Goal: Task Accomplishment & Management: Manage account settings

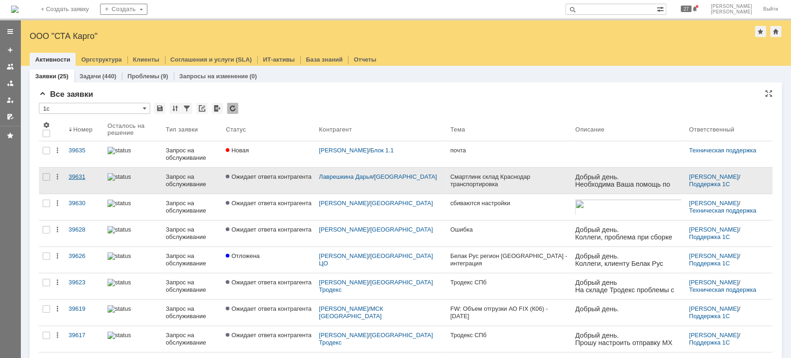
click at [80, 178] on div "39631" at bounding box center [85, 176] width 32 height 7
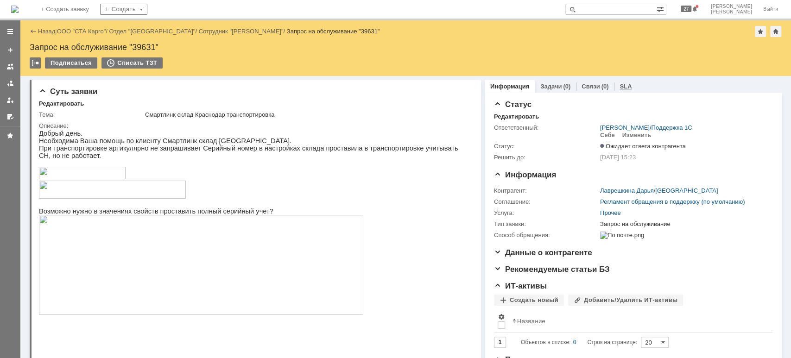
click at [620, 86] on link "SLA" at bounding box center [626, 86] width 12 height 7
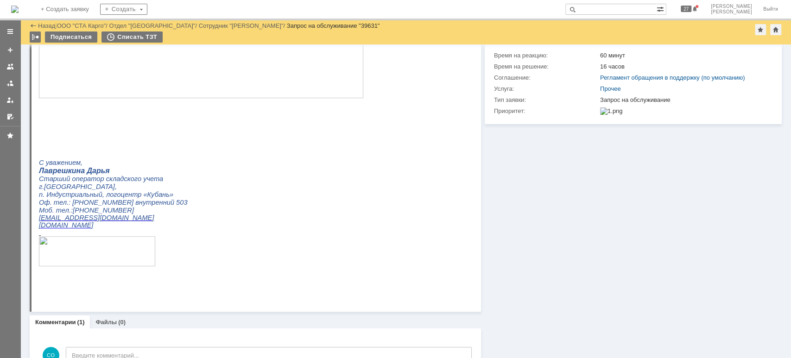
scroll to position [260, 0]
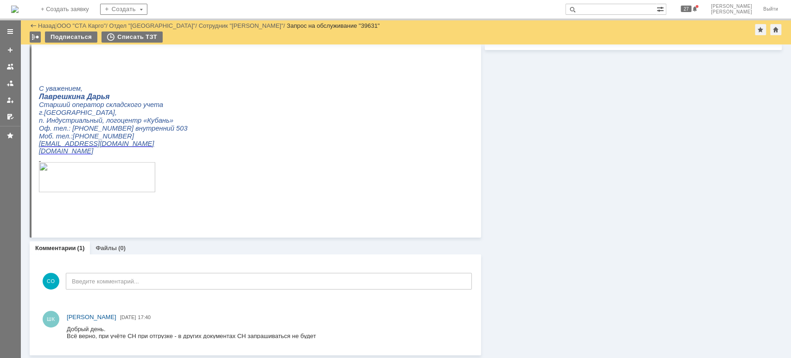
click at [1, 82] on div at bounding box center [10, 73] width 20 height 102
click at [14, 82] on link at bounding box center [10, 83] width 15 height 15
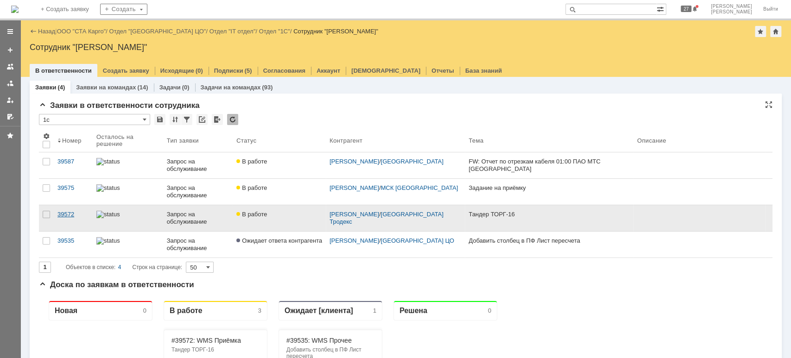
click at [66, 216] on div "39572" at bounding box center [73, 214] width 32 height 7
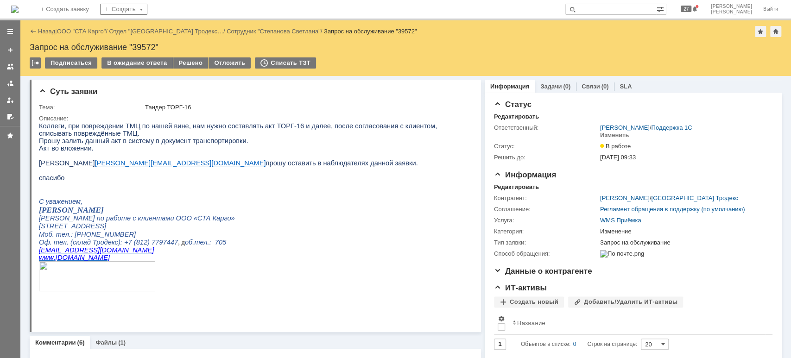
click at [172, 197] on p at bounding box center [251, 193] width 424 height 8
click at [87, 189] on p at bounding box center [251, 185] width 424 height 7
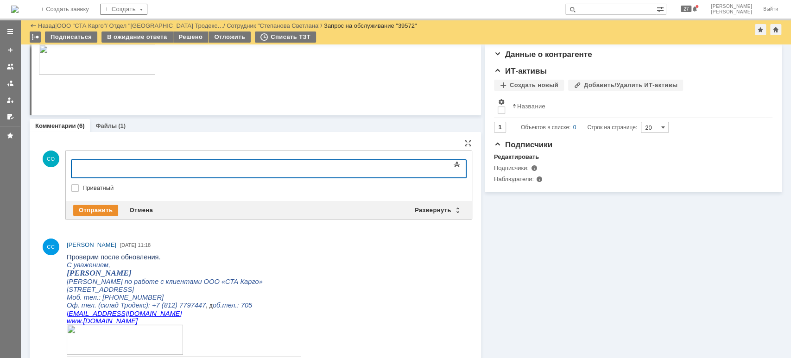
click at [117, 171] on body at bounding box center [146, 168] width 139 height 16
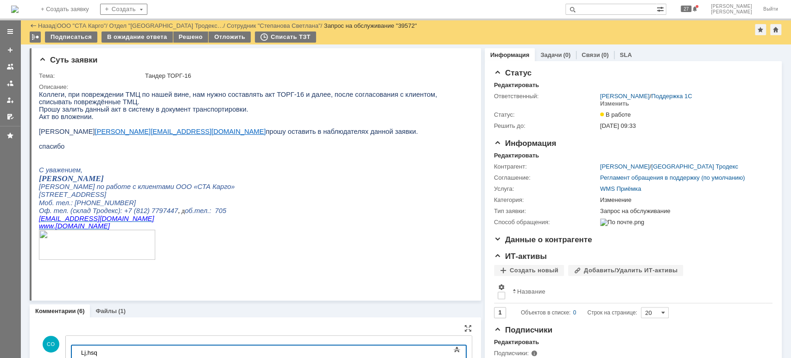
scroll to position [185, 0]
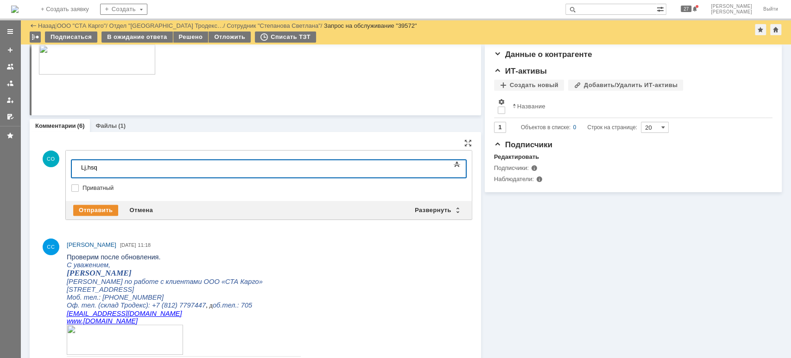
click at [126, 173] on body "Lj,hsq" at bounding box center [146, 168] width 139 height 16
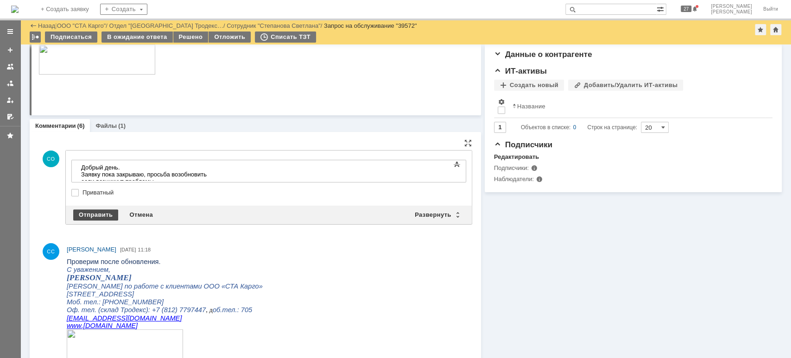
click at [93, 210] on div "Отправить" at bounding box center [95, 214] width 45 height 11
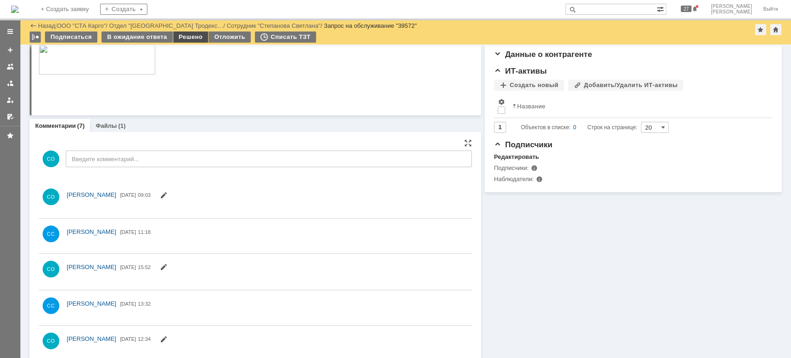
click at [192, 36] on div "Решено" at bounding box center [190, 37] width 35 height 11
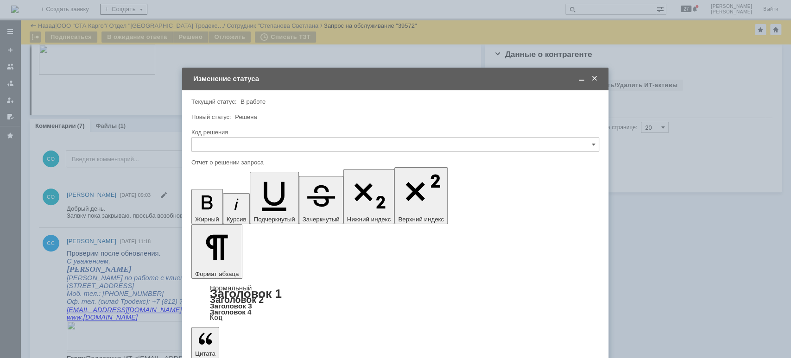
scroll to position [0, 0]
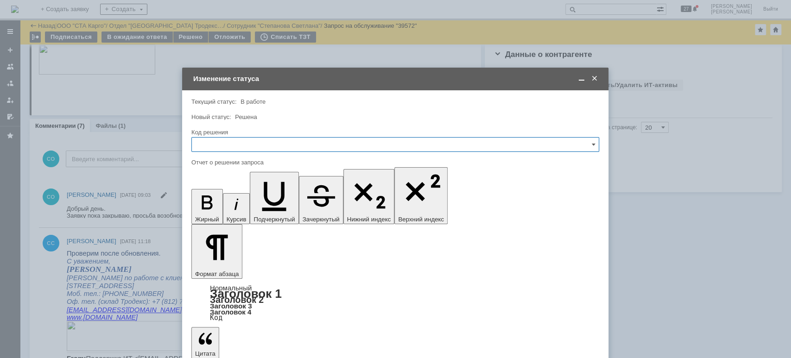
click at [244, 144] on input "text" at bounding box center [395, 144] width 408 height 15
click at [218, 272] on span "Решено" at bounding box center [395, 268] width 396 height 7
type input "Решено"
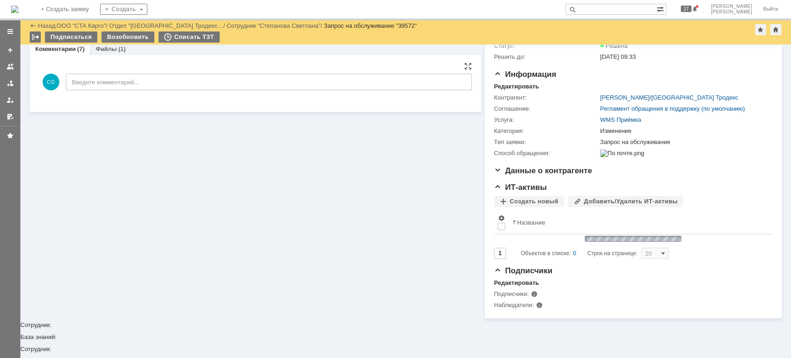
scroll to position [29, 0]
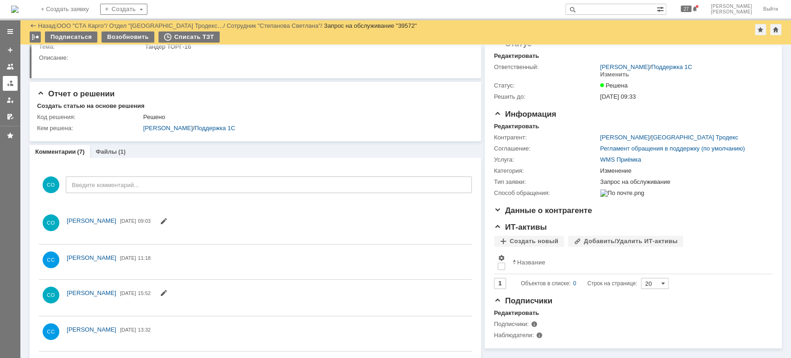
click at [7, 82] on div at bounding box center [9, 83] width 7 height 7
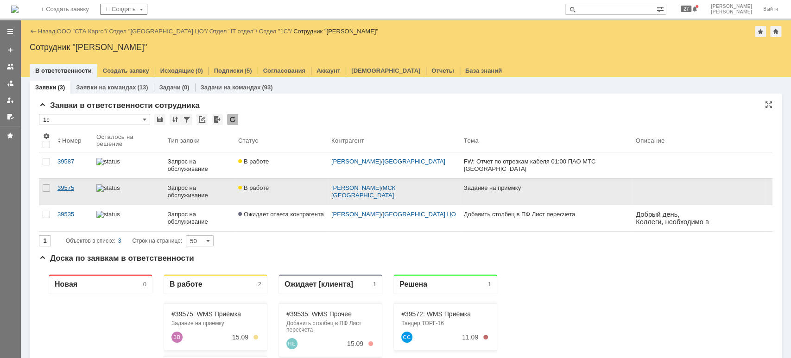
click at [62, 184] on div "39575" at bounding box center [73, 187] width 32 height 7
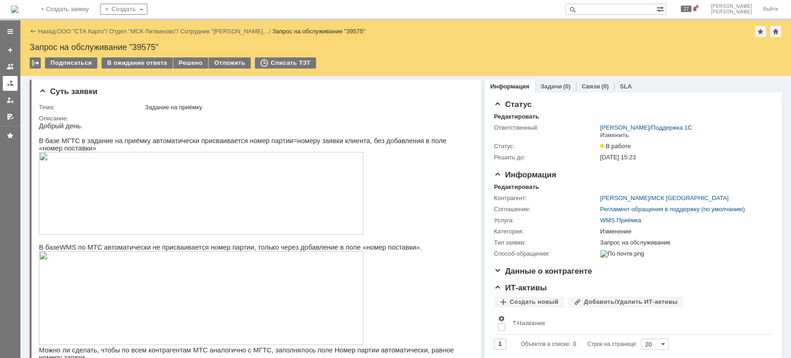
click at [9, 81] on div at bounding box center [9, 83] width 7 height 7
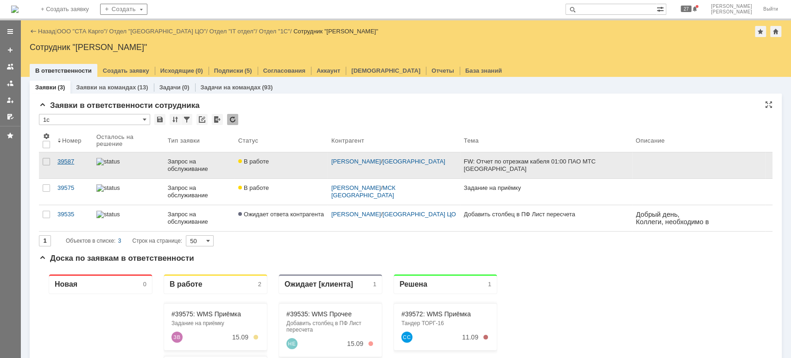
click at [70, 159] on div "39587" at bounding box center [73, 161] width 32 height 7
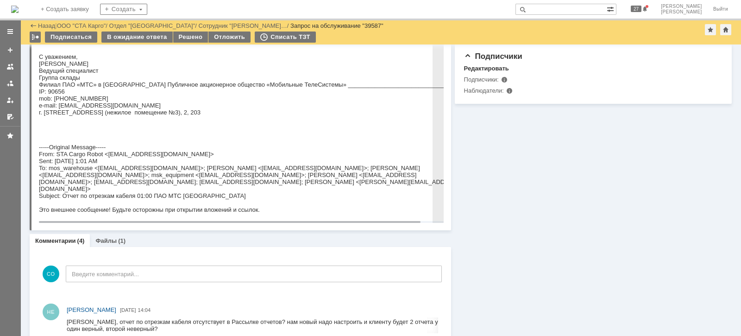
scroll to position [248, 0]
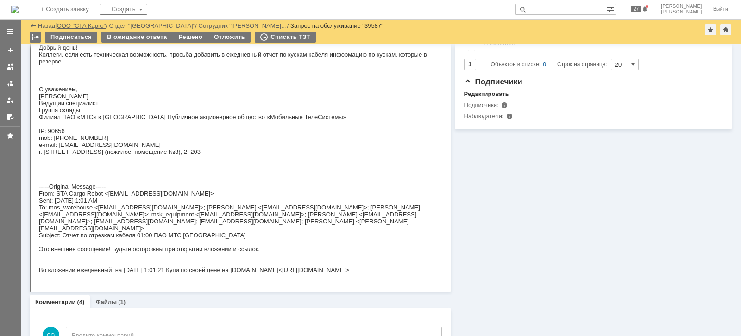
click at [80, 23] on link "ООО "СТА Карго"" at bounding box center [81, 25] width 49 height 7
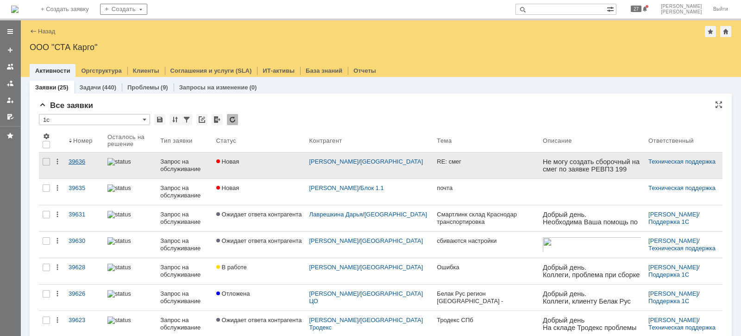
click at [83, 163] on div "39636" at bounding box center [85, 161] width 32 height 7
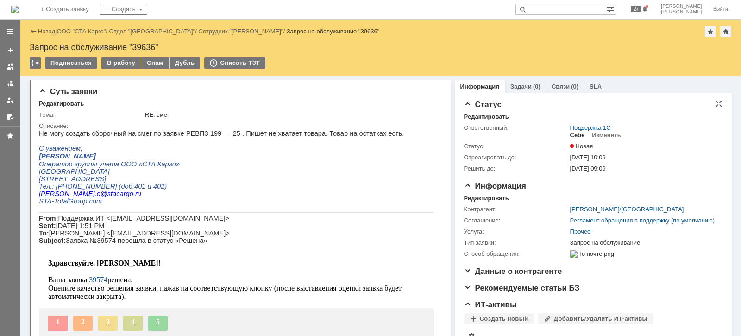
click at [575, 133] on div "Себе" at bounding box center [577, 135] width 15 height 7
click at [121, 64] on div "В работу" at bounding box center [120, 62] width 39 height 11
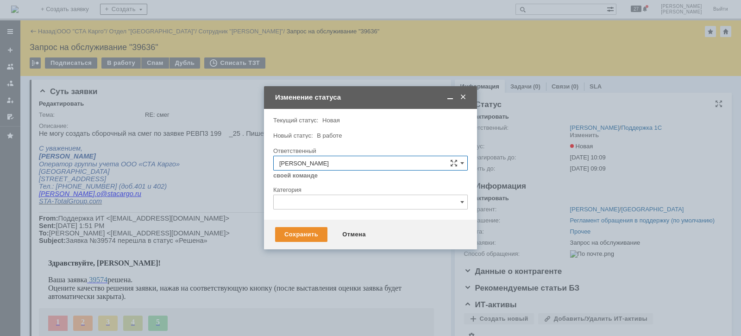
click at [292, 246] on div "Сохранить Отмена" at bounding box center [370, 235] width 213 height 30
click at [295, 238] on div "Сохранить" at bounding box center [301, 234] width 52 height 15
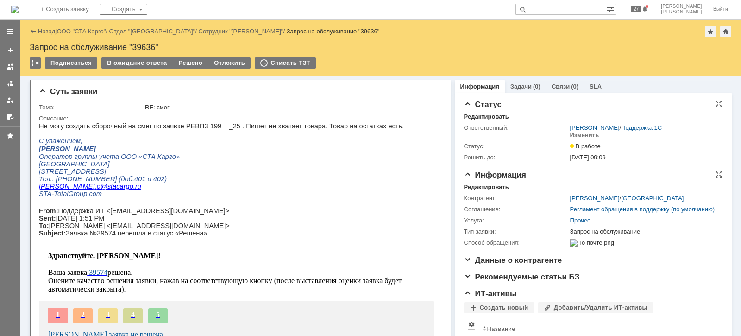
click at [477, 184] on div "Редактировать" at bounding box center [486, 187] width 45 height 7
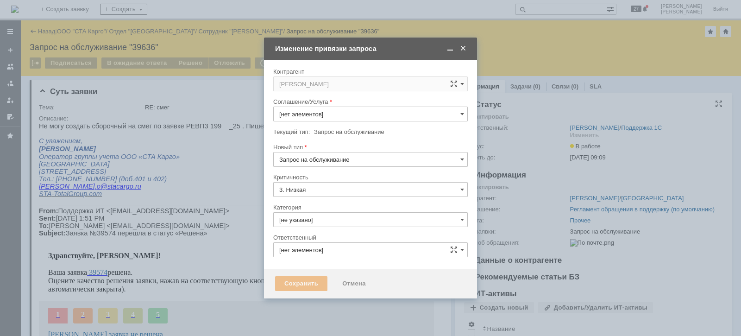
type input "Прочее"
type input "[PERSON_NAME]"
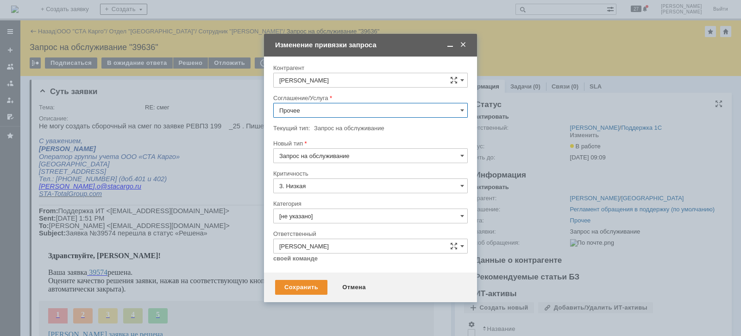
click at [359, 109] on input "Прочее" at bounding box center [370, 110] width 195 height 15
click at [363, 236] on span "WMS Сборка" at bounding box center [370, 239] width 183 height 7
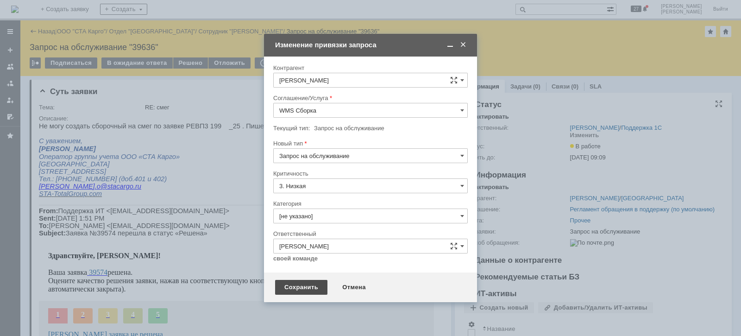
type input "WMS Сборка"
click at [316, 286] on div "Сохранить" at bounding box center [301, 287] width 52 height 15
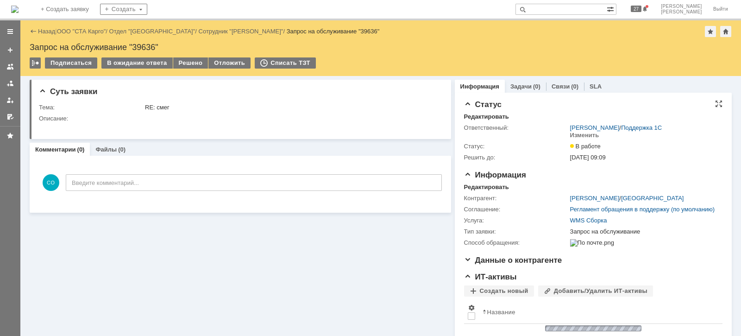
scroll to position [0, 0]
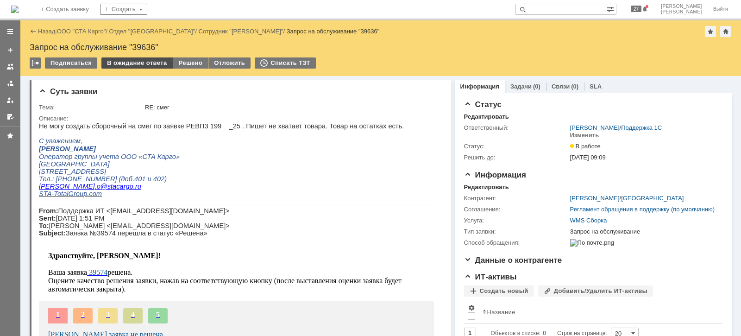
click at [123, 66] on div "В ожидание ответа" at bounding box center [136, 62] width 71 height 11
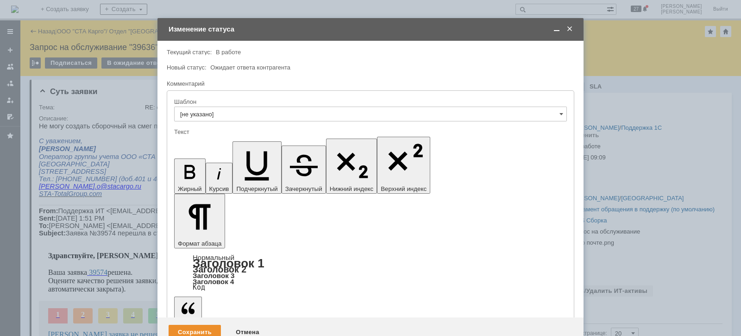
drag, startPoint x: 247, startPoint y: 2587, endPoint x: 287, endPoint y: 2581, distance: 40.2
drag, startPoint x: 314, startPoint y: 2563, endPoint x: 312, endPoint y: 2567, distance: 5.0
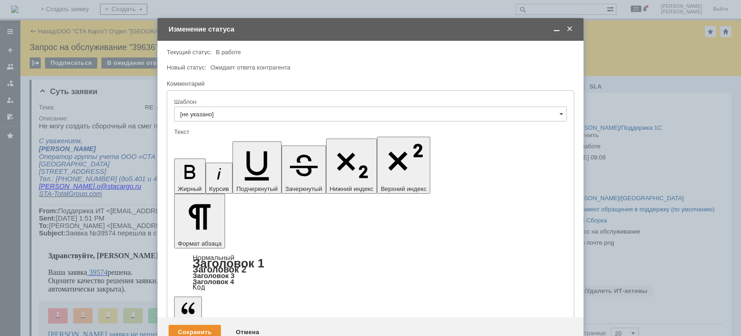
drag, startPoint x: 206, startPoint y: 2568, endPoint x: 217, endPoint y: 2604, distance: 38.0
click at [214, 325] on div "Сохранить" at bounding box center [195, 332] width 52 height 15
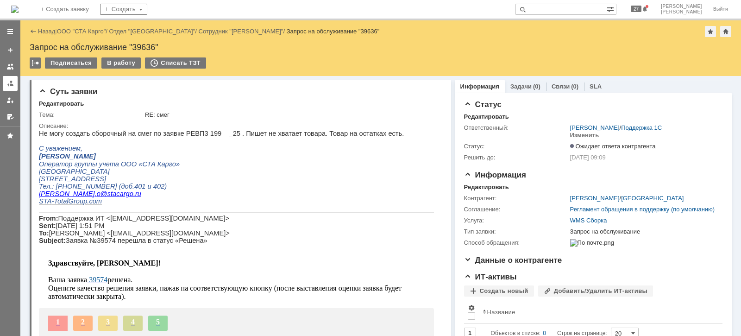
drag, startPoint x: 13, startPoint y: 75, endPoint x: 16, endPoint y: 80, distance: 6.4
click at [13, 75] on div at bounding box center [10, 73] width 20 height 102
click at [16, 80] on link at bounding box center [10, 83] width 15 height 15
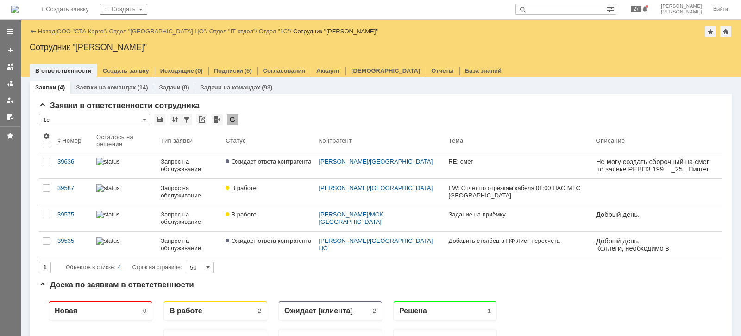
click at [95, 32] on link "ООО "СТА Карго"" at bounding box center [81, 31] width 49 height 7
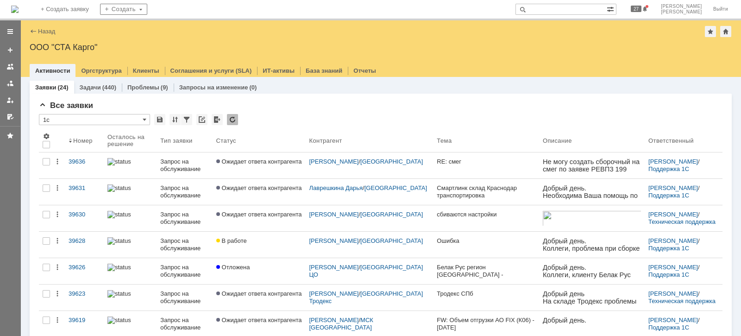
drag, startPoint x: 12, startPoint y: 83, endPoint x: 16, endPoint y: 86, distance: 5.7
click at [12, 83] on div at bounding box center [9, 83] width 7 height 7
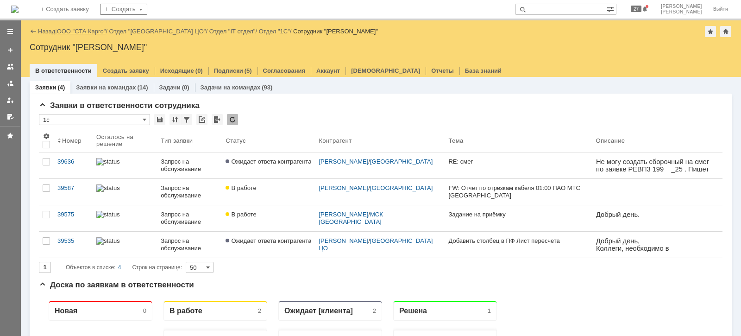
click at [95, 31] on link "ООО "СТА Карго"" at bounding box center [81, 31] width 49 height 7
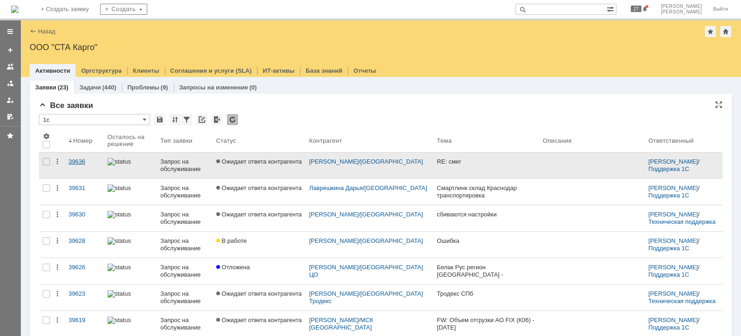
click at [83, 163] on div "39636" at bounding box center [85, 161] width 32 height 7
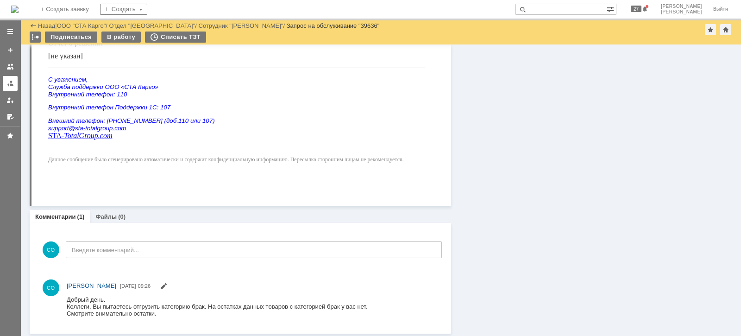
click at [4, 81] on link at bounding box center [10, 83] width 15 height 15
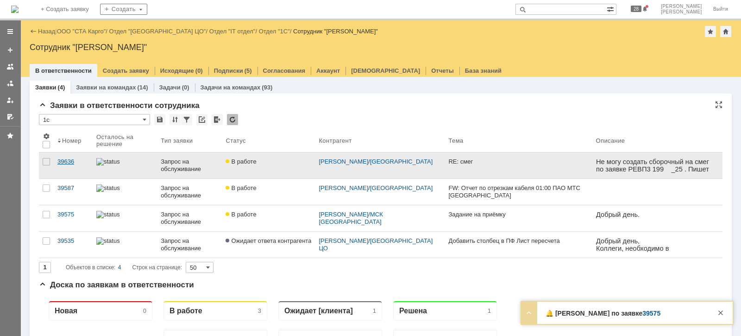
click at [72, 161] on div "39636" at bounding box center [73, 161] width 32 height 7
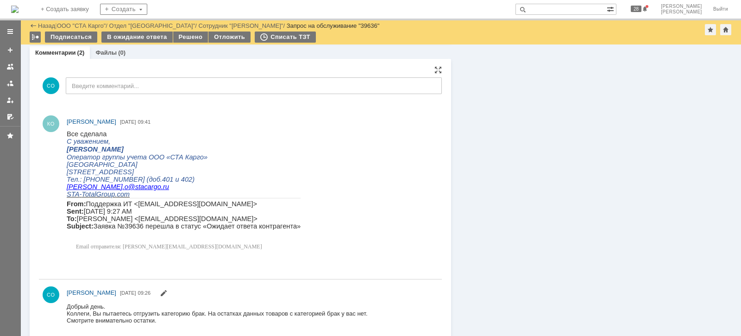
scroll to position [490, 0]
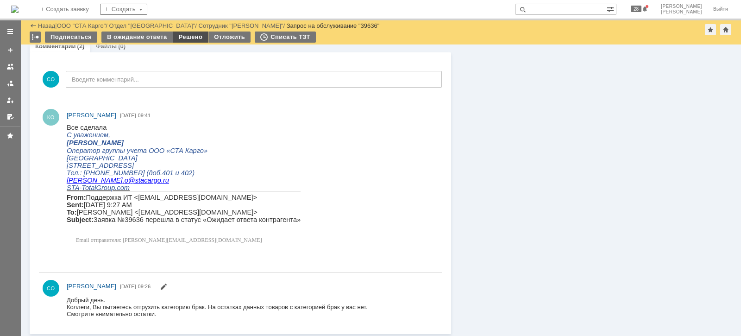
click at [184, 33] on div "Решено" at bounding box center [190, 37] width 35 height 11
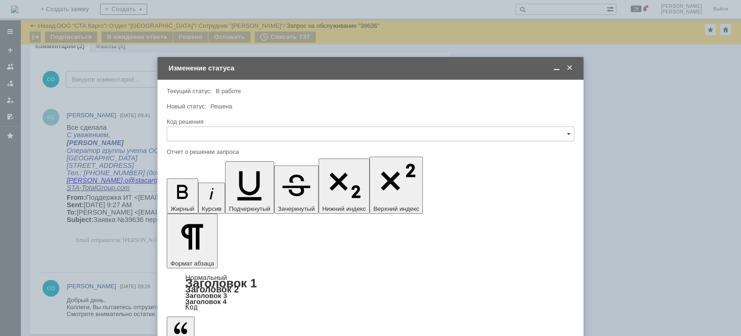
scroll to position [0, 0]
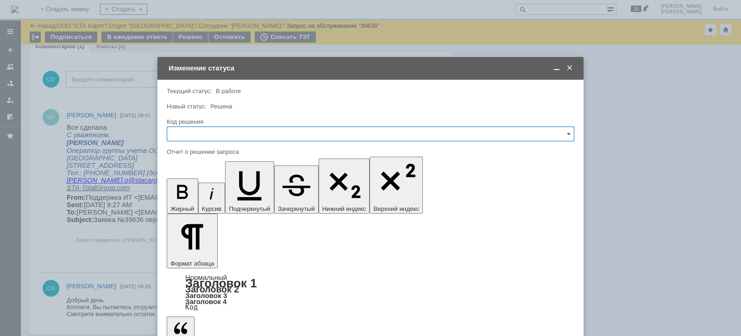
click at [254, 132] on input "text" at bounding box center [371, 134] width 408 height 15
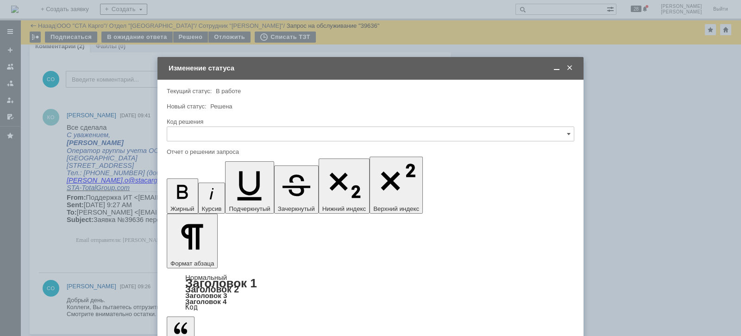
click at [200, 254] on span "Решено" at bounding box center [371, 257] width 396 height 7
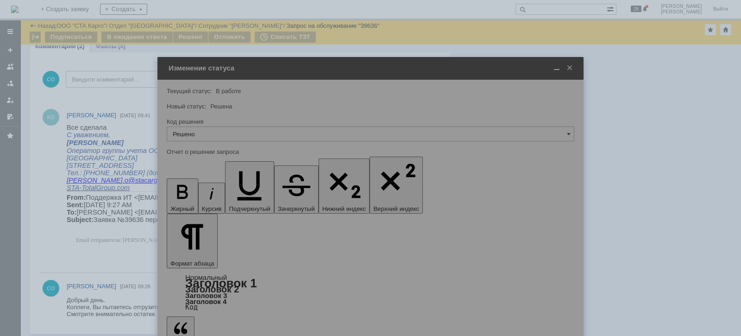
type input "Решено"
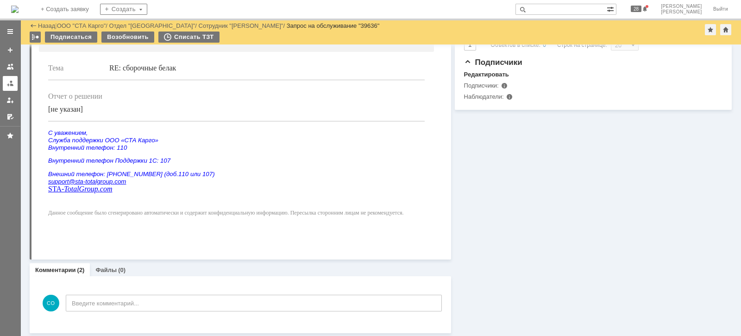
click at [12, 83] on div at bounding box center [9, 83] width 7 height 7
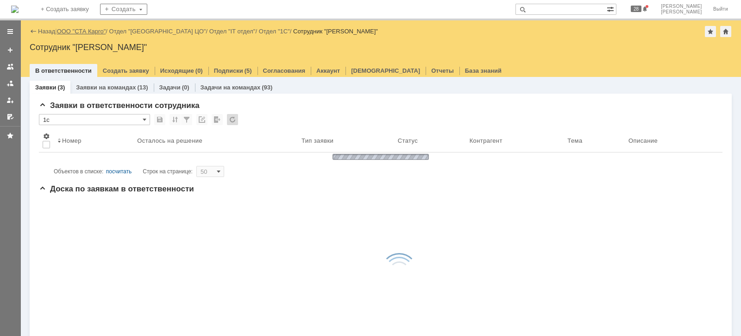
click at [85, 32] on link "ООО "СТА Карго"" at bounding box center [81, 31] width 49 height 7
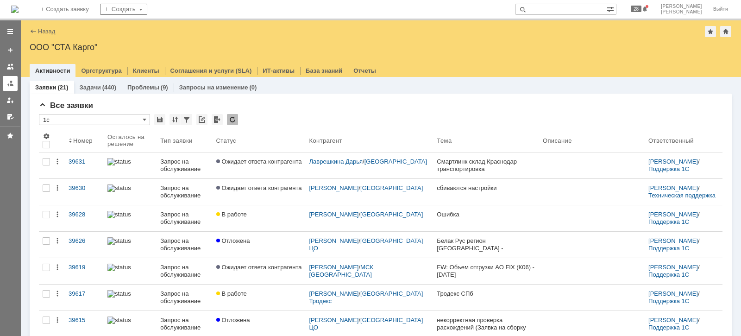
click at [14, 81] on link at bounding box center [10, 83] width 15 height 15
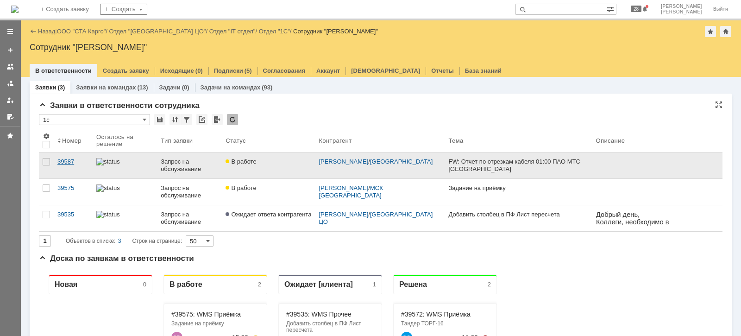
click at [70, 158] on div "39587" at bounding box center [73, 161] width 32 height 7
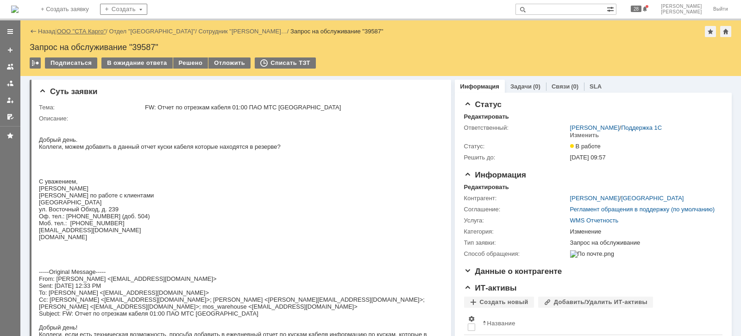
click at [87, 29] on link "ООО "СТА Карго"" at bounding box center [81, 31] width 49 height 7
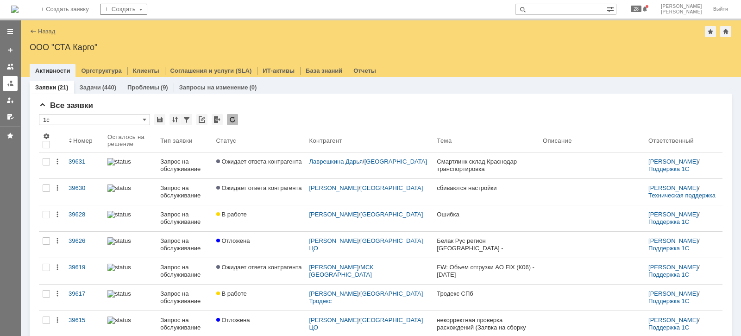
click at [4, 83] on link at bounding box center [10, 83] width 15 height 15
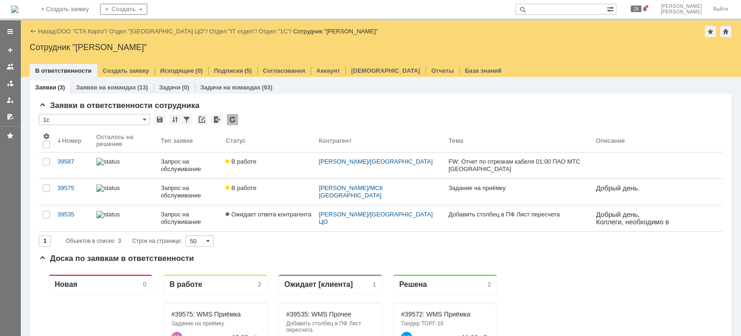
click at [86, 26] on div "Назад | ООО "СТА Карго" / Отдел "[GEOGRAPHIC_DATA] ЦО" / Отдел "IT отдел" / Отд…" at bounding box center [381, 31] width 703 height 11
click at [84, 32] on link "ООО "СТА Карго"" at bounding box center [81, 31] width 49 height 7
